Goal: Browse casually

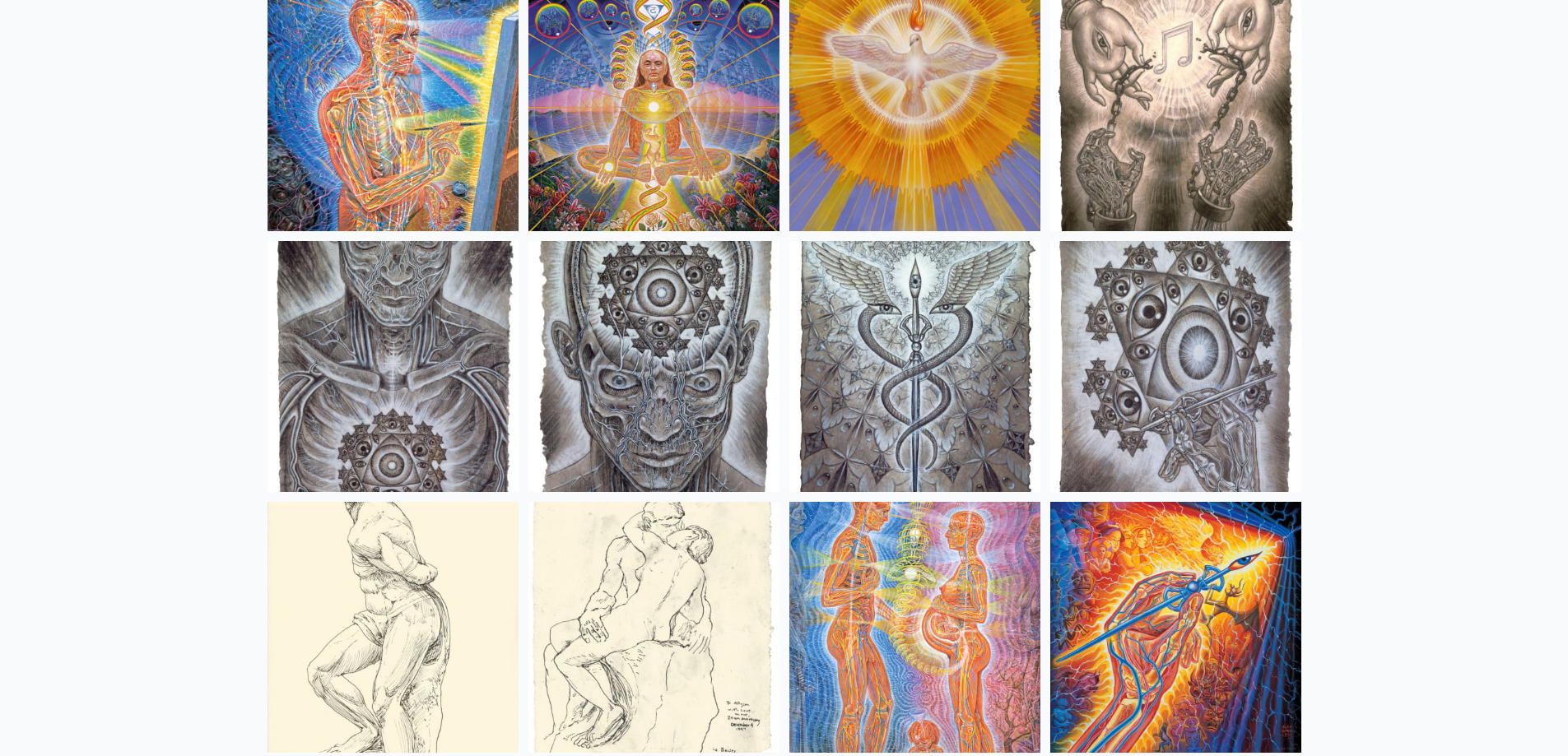
scroll to position [12262, 0]
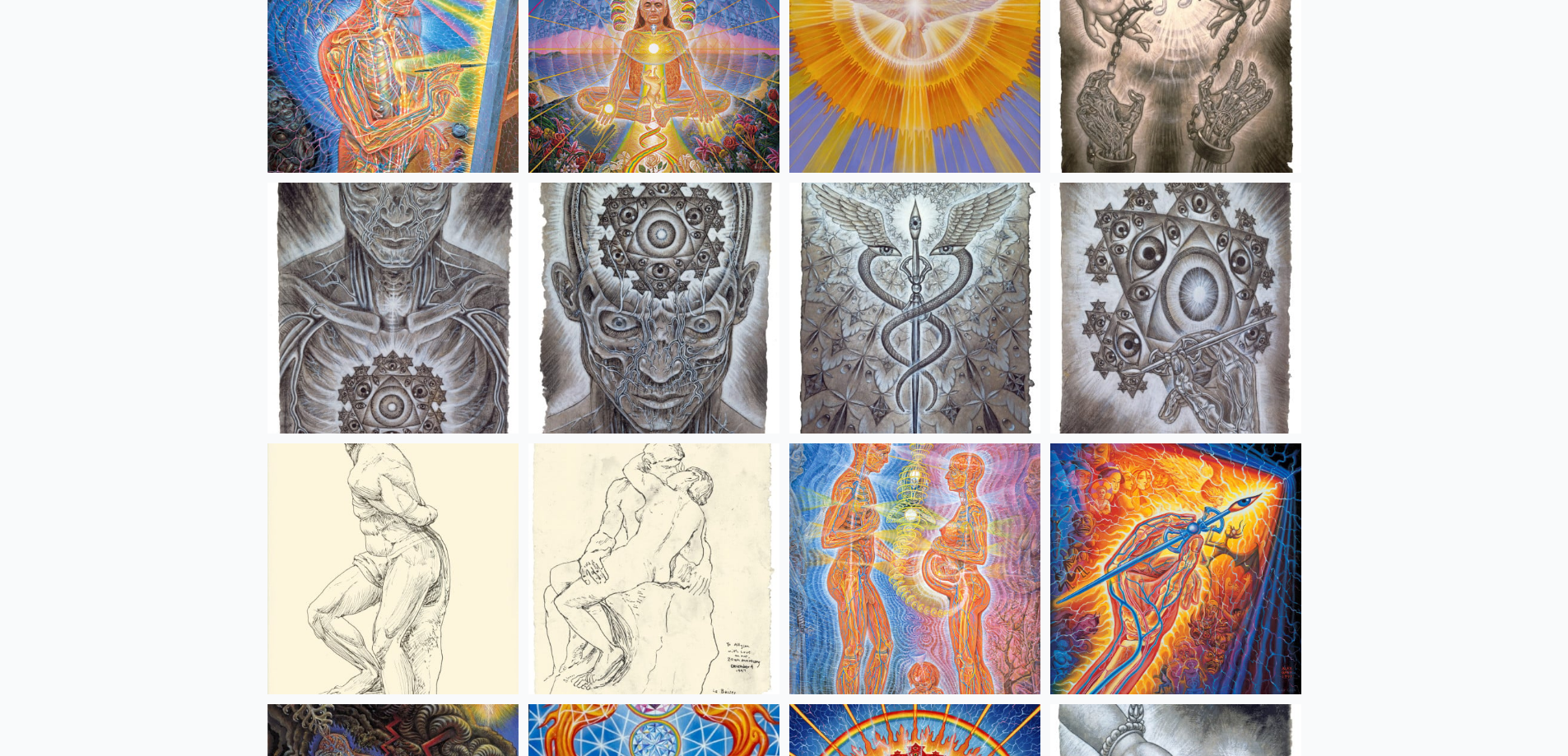
click at [1229, 97] on img at bounding box center [1176, 47] width 251 height 251
click at [703, 312] on img at bounding box center [654, 308] width 251 height 251
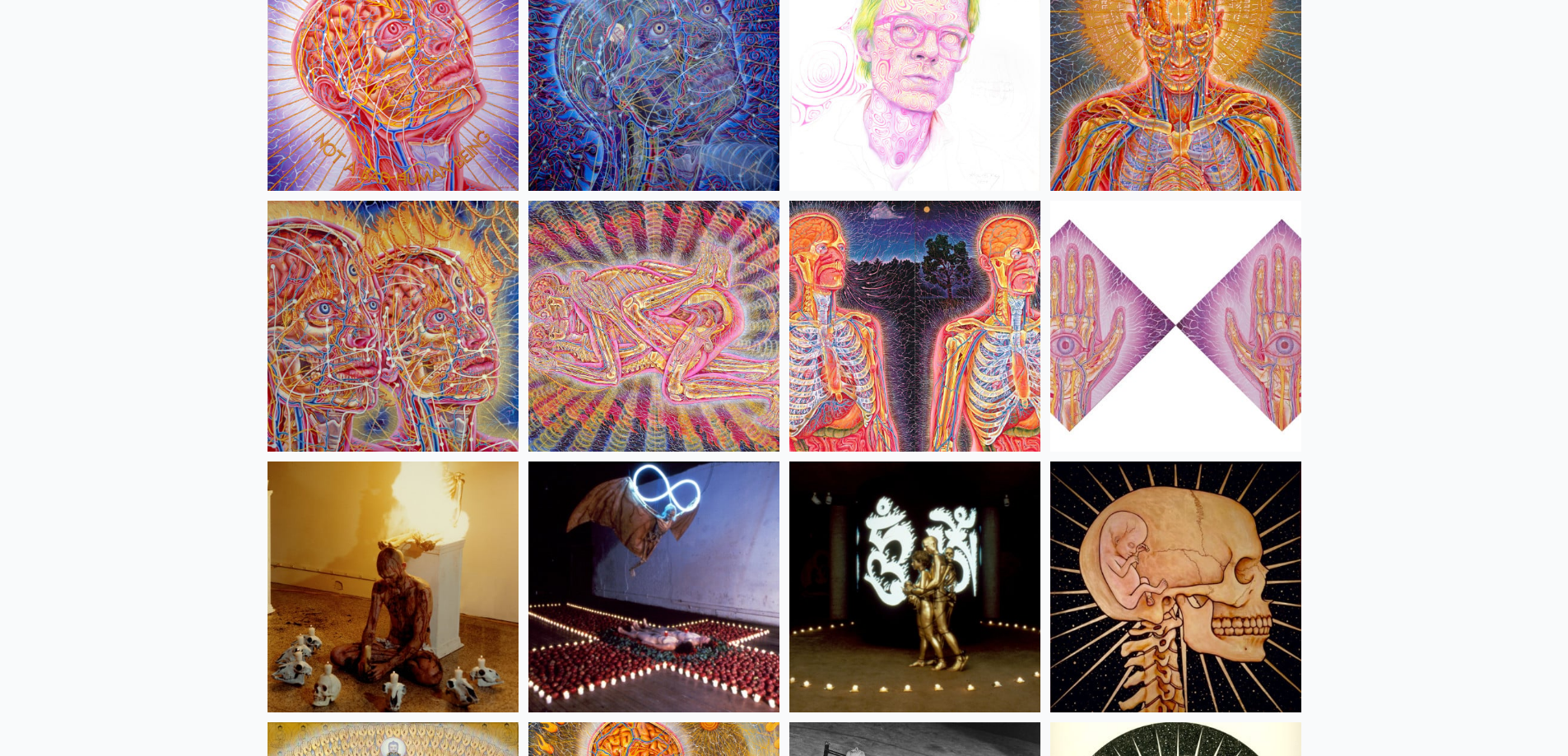
scroll to position [18352, 0]
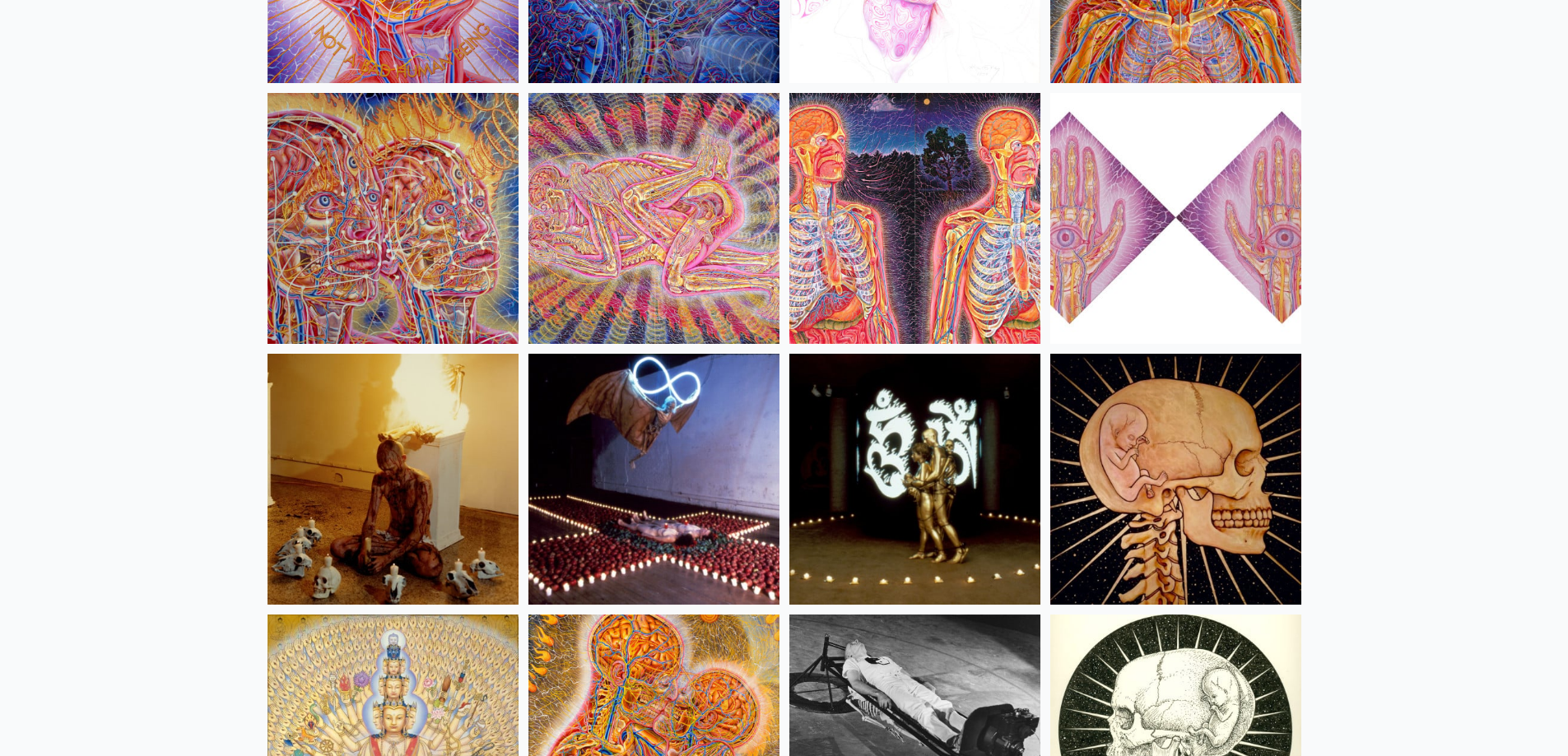
click at [933, 243] on img at bounding box center [915, 218] width 251 height 251
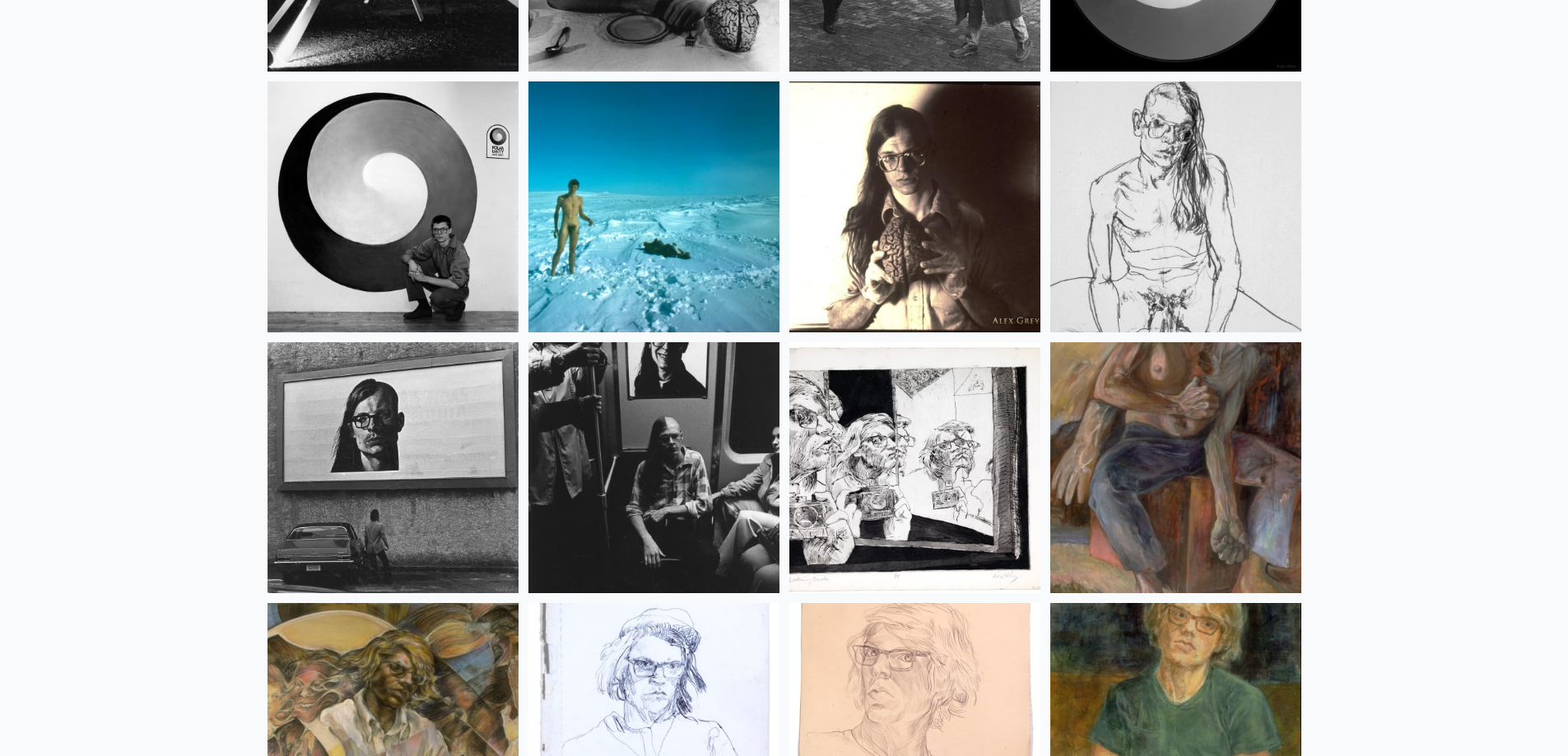
scroll to position [21232, 0]
click at [646, 179] on img at bounding box center [654, 208] width 251 height 251
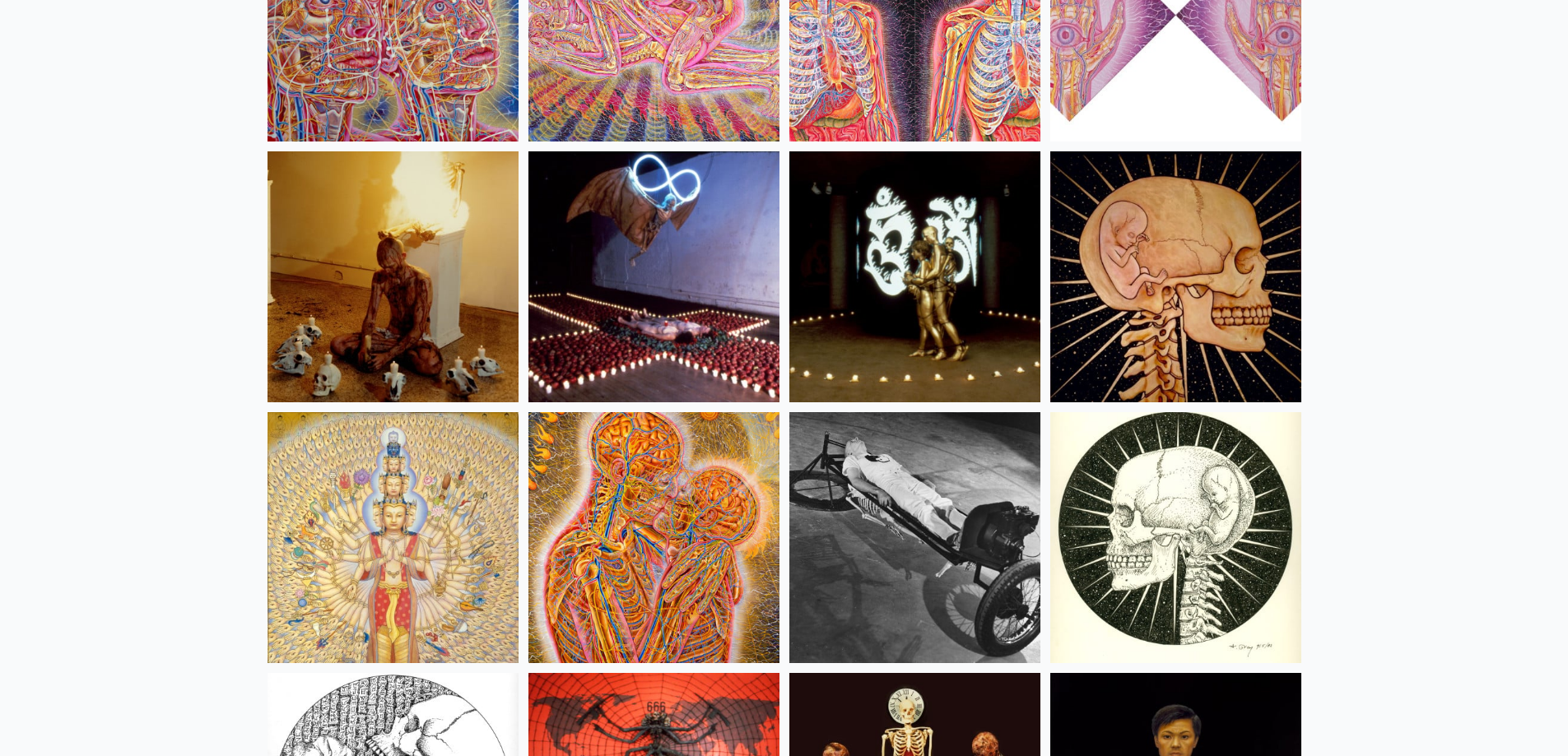
scroll to position [18692, 0]
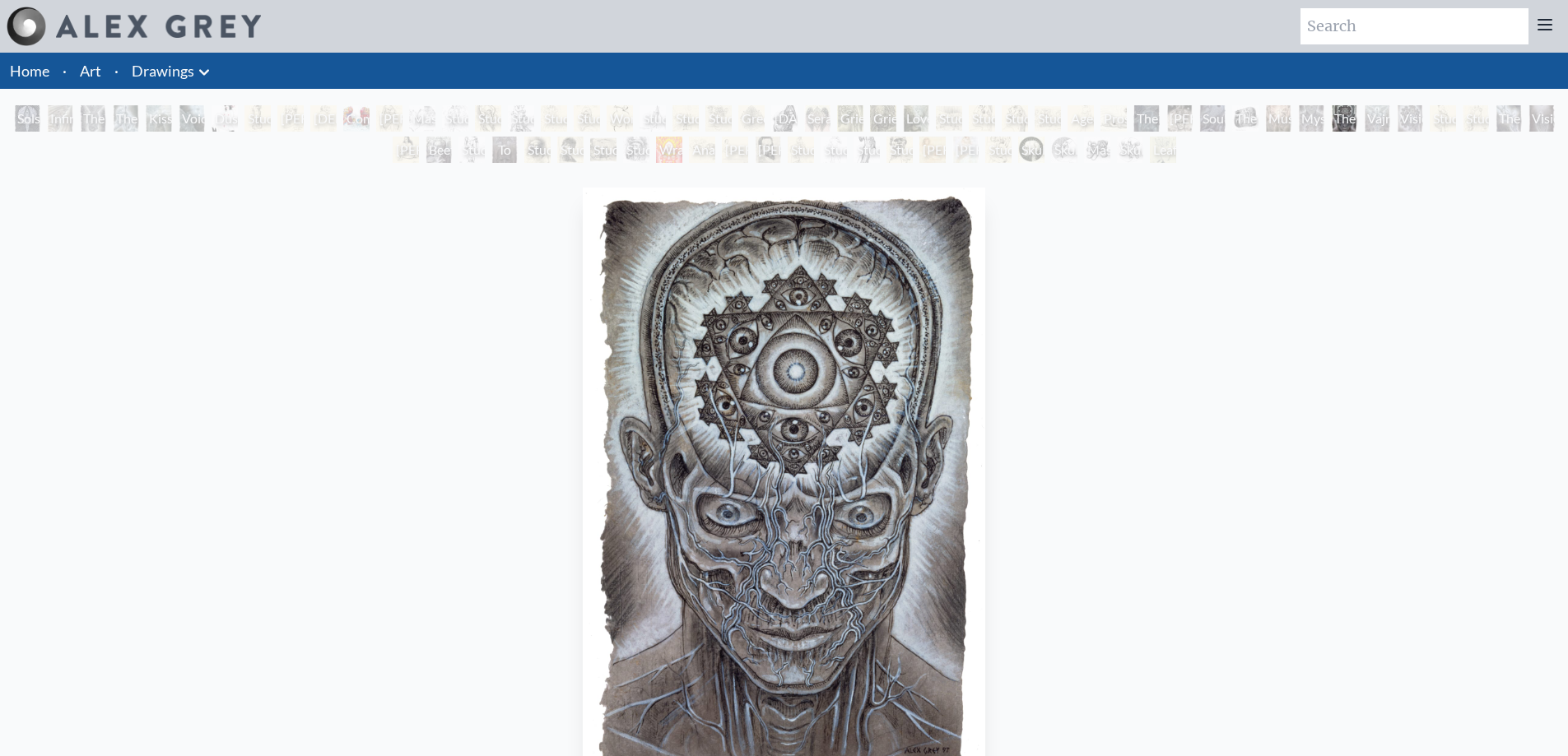
scroll to position [165, 0]
